Goal: Task Accomplishment & Management: Complete application form

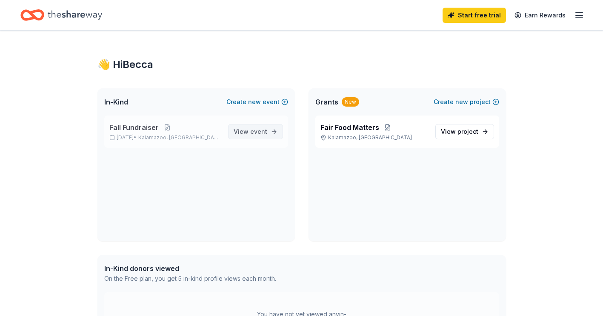
click at [279, 136] on link "View event" at bounding box center [255, 131] width 55 height 15
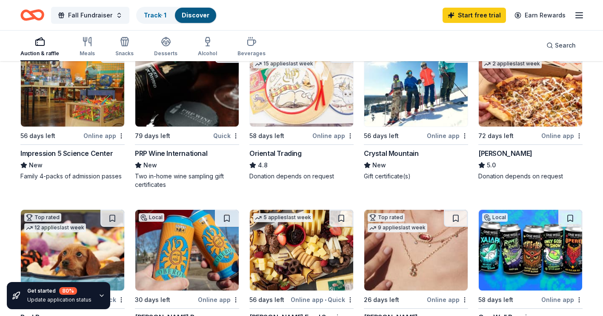
scroll to position [30, 0]
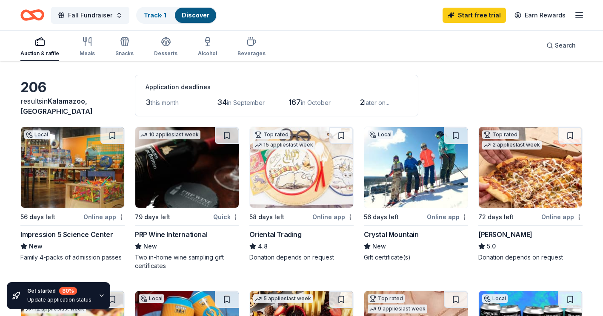
click at [77, 235] on div "Impression 5 Science Center" at bounding box center [66, 235] width 92 height 10
click at [78, 41] on div "Auction & raffle Meals Snacks Desserts Alcohol Beverages" at bounding box center [142, 47] width 245 height 28
click at [90, 44] on icon "button" at bounding box center [90, 41] width 2 height 9
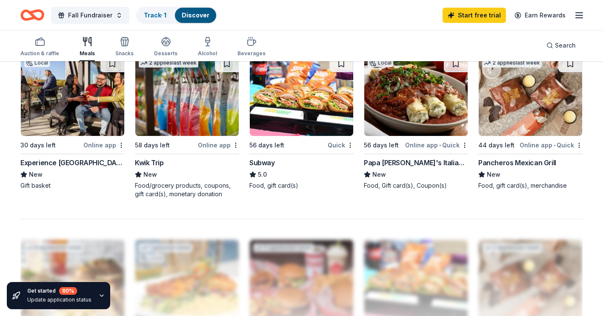
scroll to position [596, 0]
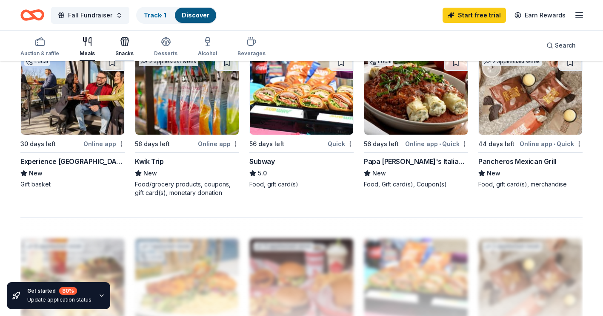
click at [128, 48] on div "Snacks" at bounding box center [124, 47] width 18 height 20
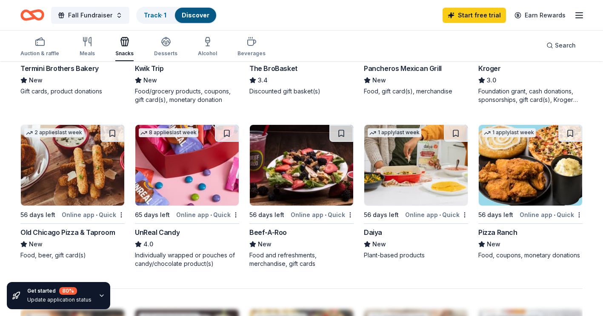
scroll to position [340, 0]
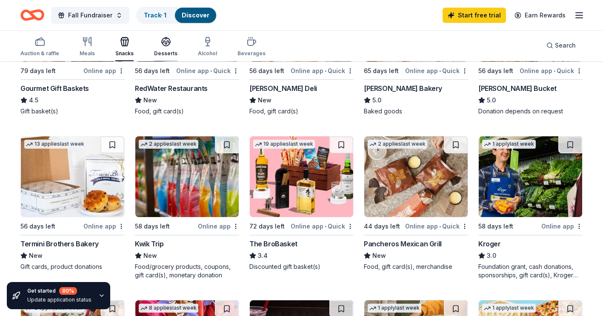
click at [161, 40] on icon "button" at bounding box center [166, 42] width 10 height 10
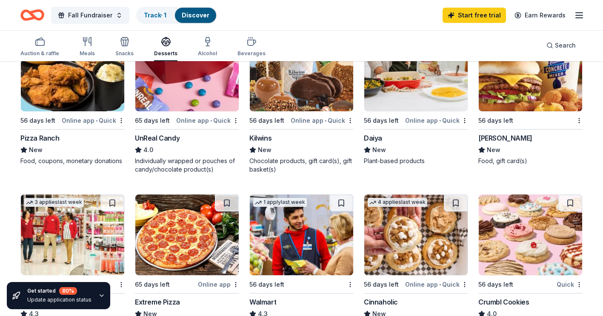
scroll to position [425, 0]
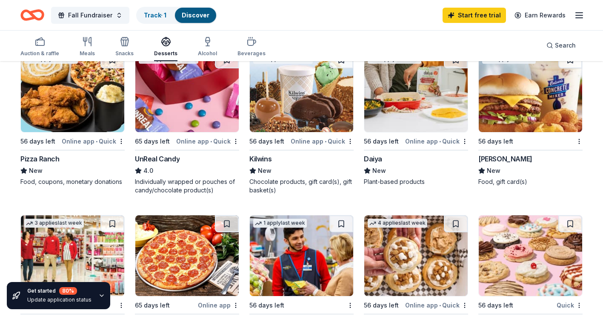
click at [511, 100] on img at bounding box center [530, 91] width 103 height 81
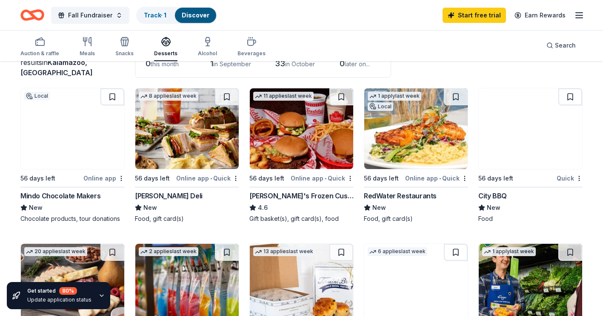
scroll to position [0, 0]
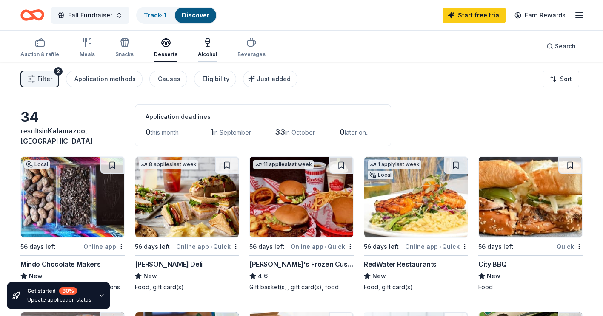
drag, startPoint x: 205, startPoint y: 48, endPoint x: 220, endPoint y: 78, distance: 33.7
click at [205, 48] on div "Alcohol" at bounding box center [207, 47] width 19 height 20
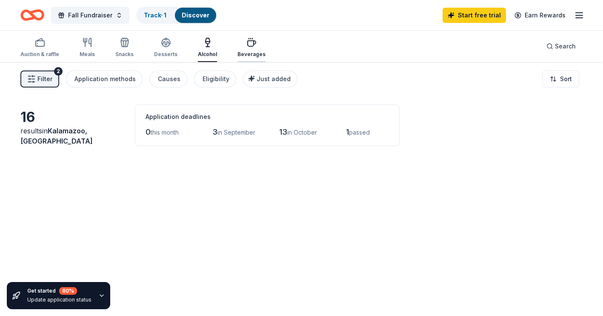
click at [247, 46] on icon "button" at bounding box center [251, 42] width 10 height 10
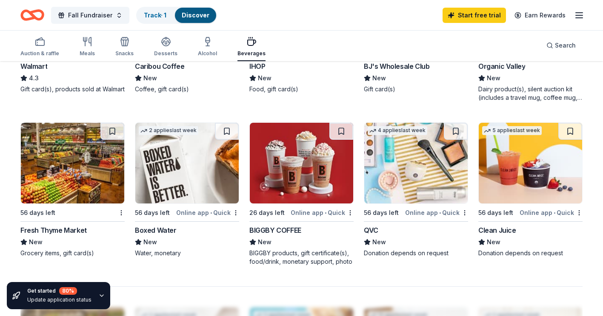
scroll to position [553, 0]
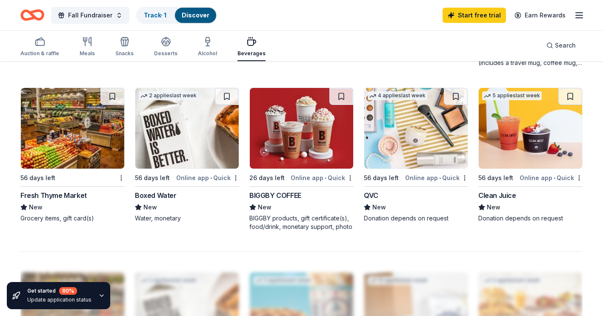
click at [298, 124] on img at bounding box center [301, 128] width 103 height 81
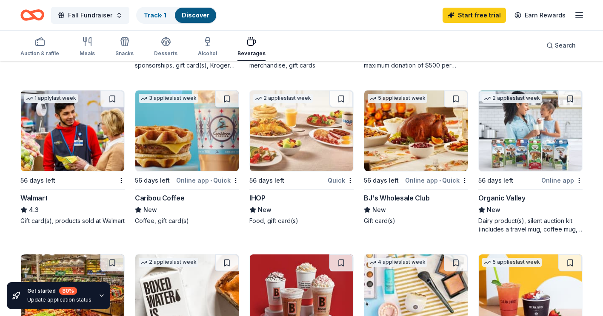
scroll to position [383, 0]
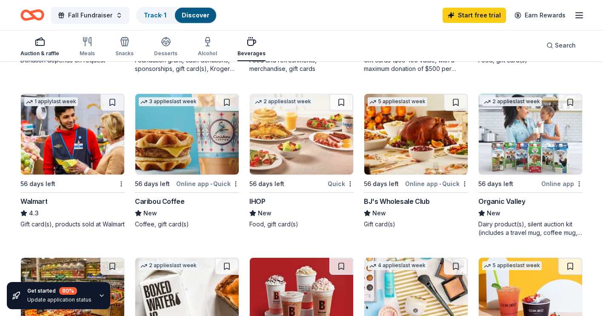
click at [49, 48] on div "Auction & raffle" at bounding box center [39, 47] width 39 height 20
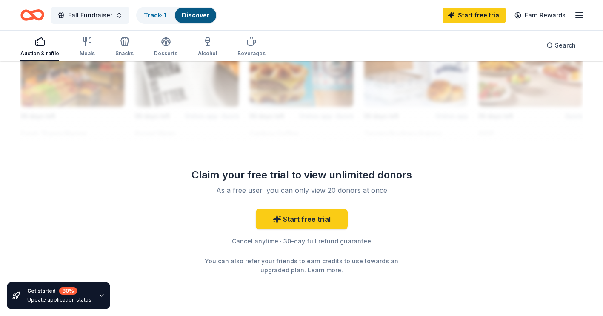
scroll to position [838, 0]
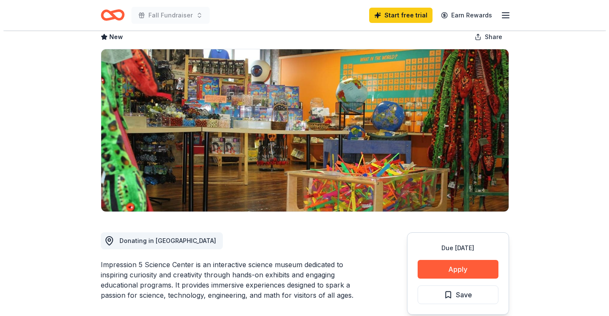
scroll to position [85, 0]
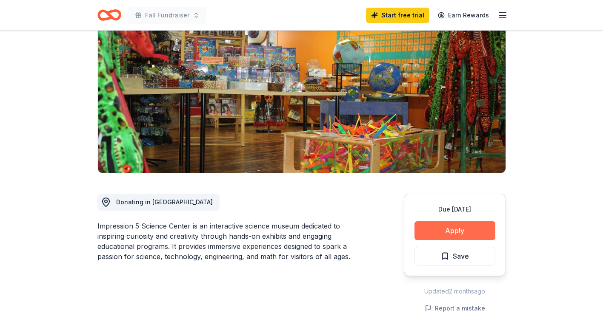
click at [439, 226] on button "Apply" at bounding box center [454, 231] width 81 height 19
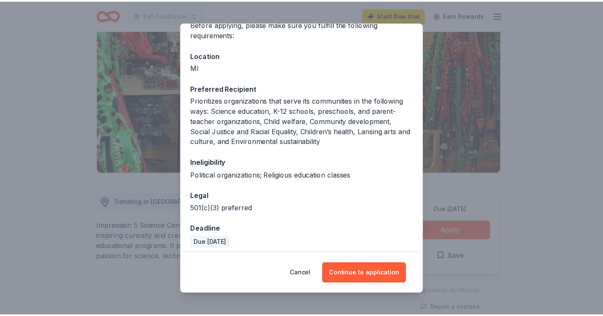
scroll to position [80, 0]
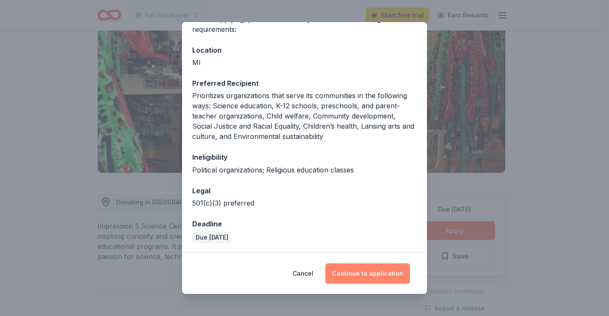
click at [363, 271] on button "Continue to application" at bounding box center [367, 274] width 85 height 20
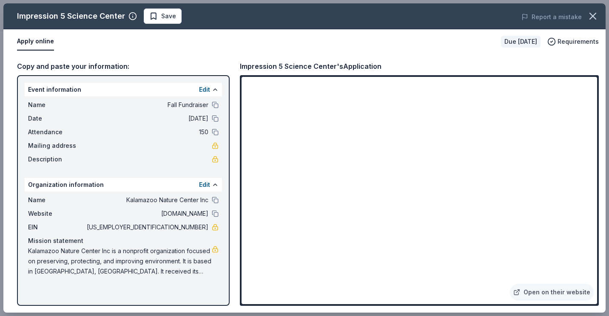
drag, startPoint x: 187, startPoint y: 271, endPoint x: 80, endPoint y: 265, distance: 107.0
click at [80, 265] on span "Kalamazoo Nature Center Inc is a nonprofit organization focused on preserving, …" at bounding box center [120, 261] width 184 height 31
click at [592, 17] on icon "button" at bounding box center [593, 16] width 6 height 6
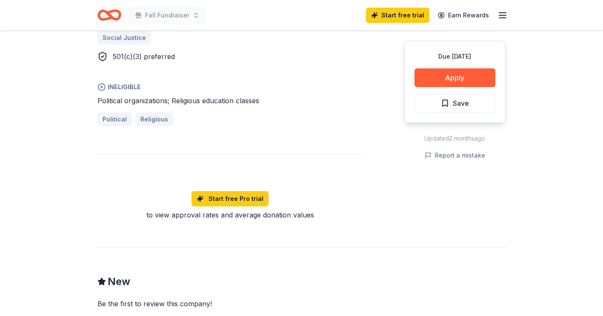
scroll to position [425, 0]
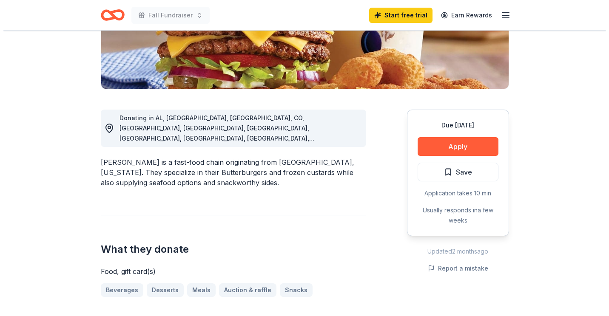
scroll to position [170, 0]
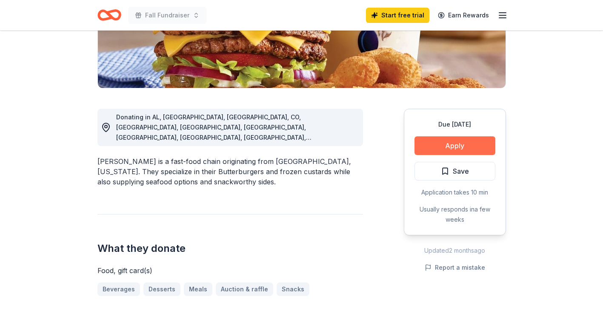
click at [476, 149] on button "Apply" at bounding box center [454, 146] width 81 height 19
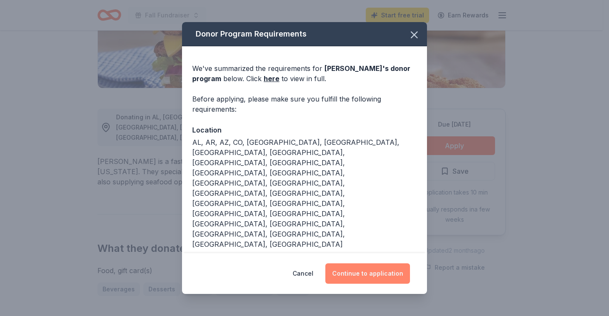
click at [368, 281] on button "Continue to application" at bounding box center [367, 274] width 85 height 20
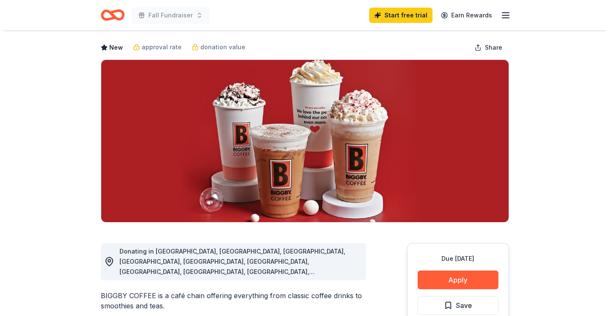
scroll to position [85, 0]
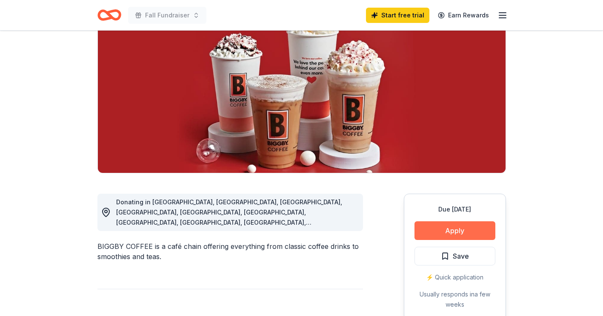
click at [458, 238] on button "Apply" at bounding box center [454, 231] width 81 height 19
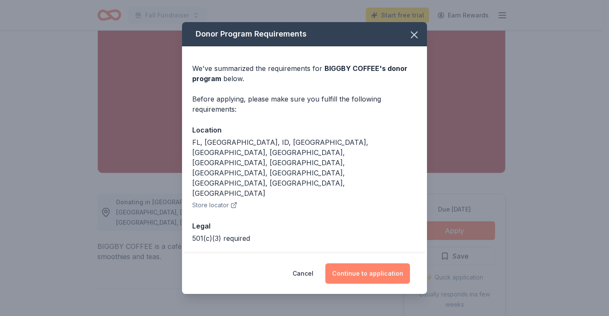
click at [366, 265] on button "Continue to application" at bounding box center [367, 274] width 85 height 20
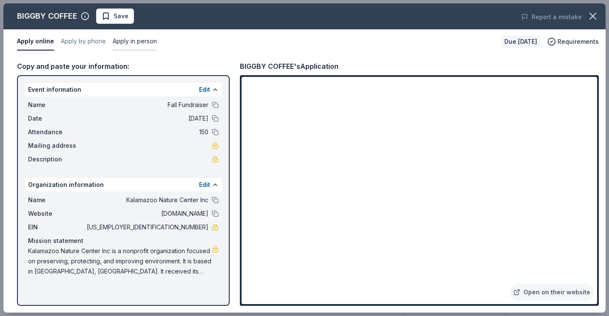
click at [151, 41] on button "Apply in person" at bounding box center [135, 42] width 44 height 18
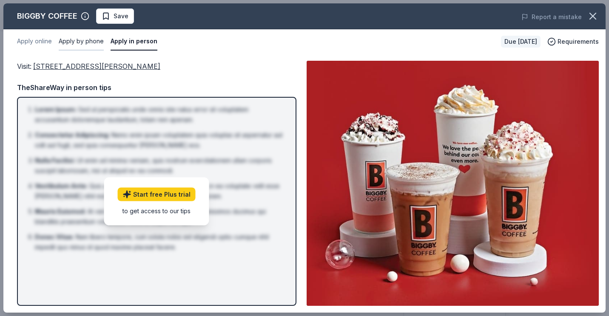
click at [89, 43] on button "Apply by phone" at bounding box center [81, 42] width 45 height 18
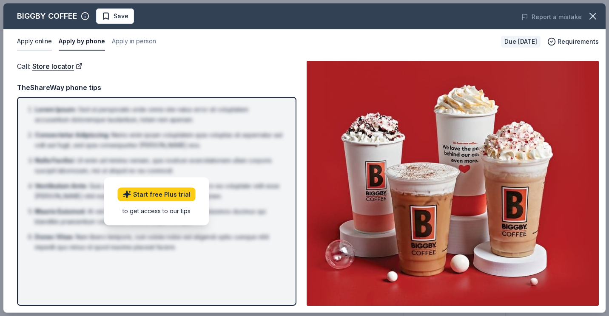
click at [35, 44] on button "Apply online" at bounding box center [34, 42] width 35 height 18
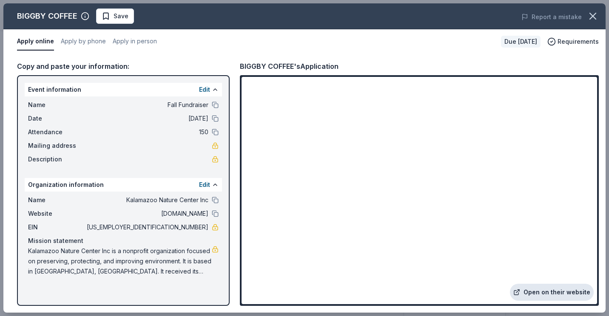
click at [555, 287] on link "Open on their website" at bounding box center [552, 292] width 84 height 17
